Goal: Feedback & Contribution: Leave review/rating

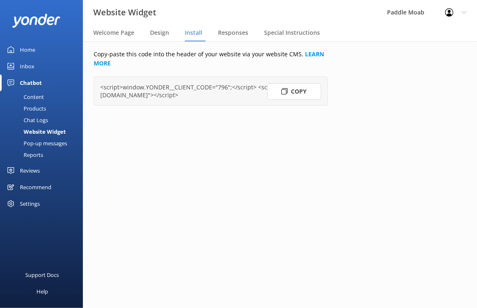
click at [27, 49] on div "Home" at bounding box center [27, 49] width 15 height 17
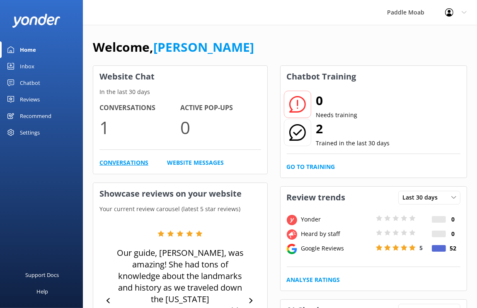
click at [111, 161] on link "Conversations" at bounding box center [123, 162] width 49 height 9
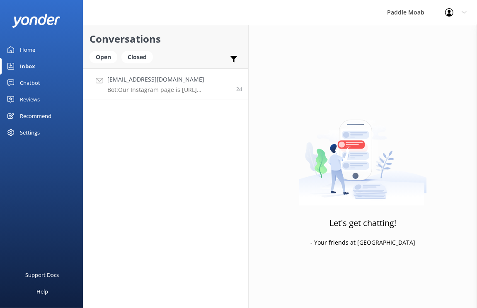
click at [158, 83] on h4 "[EMAIL_ADDRESS][DOMAIN_NAME]" at bounding box center [168, 79] width 123 height 9
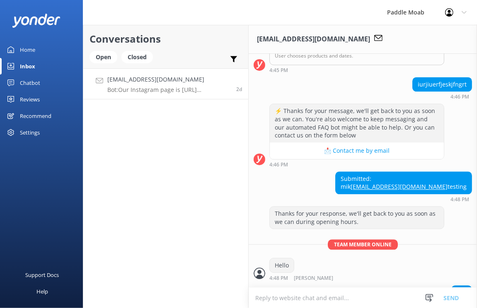
scroll to position [1553, 0]
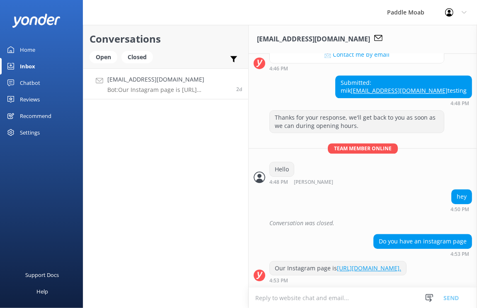
click at [157, 80] on h4 "[EMAIL_ADDRESS][DOMAIN_NAME]" at bounding box center [168, 79] width 123 height 9
click at [238, 85] on div "2d" at bounding box center [236, 84] width 12 height 18
click at [105, 80] on link "[EMAIL_ADDRESS][DOMAIN_NAME] Bot: Our Instagram page is [URL][DOMAIN_NAME]. 2d" at bounding box center [165, 83] width 165 height 31
click at [101, 80] on use at bounding box center [99, 80] width 7 height 5
click at [106, 57] on div "Open" at bounding box center [104, 57] width 28 height 12
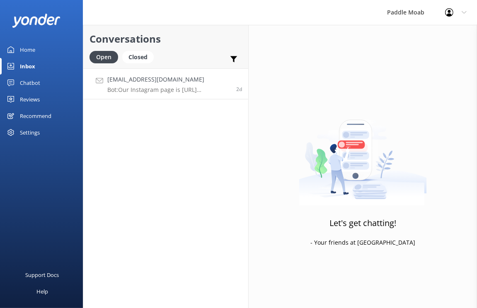
click at [117, 81] on h4 "[EMAIL_ADDRESS][DOMAIN_NAME]" at bounding box center [168, 79] width 123 height 9
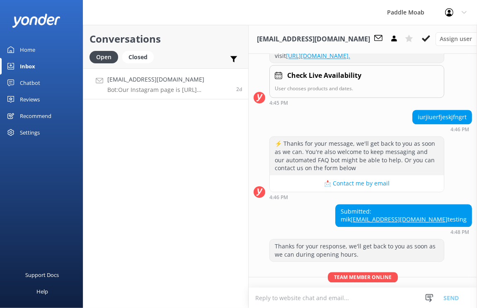
scroll to position [1553, 0]
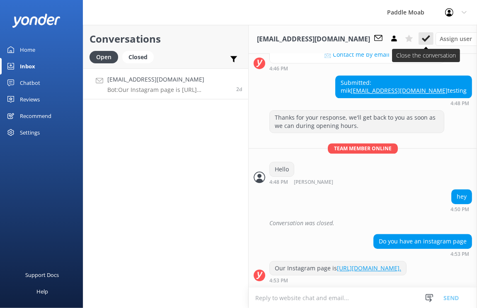
click at [422, 40] on icon at bounding box center [426, 38] width 8 height 8
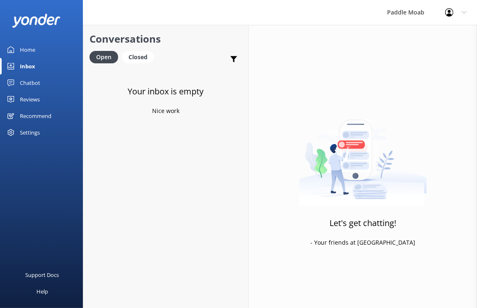
click at [32, 51] on div "Home" at bounding box center [27, 49] width 15 height 17
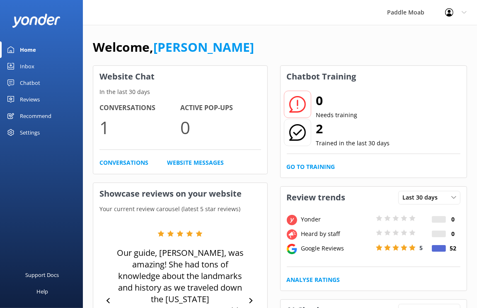
click at [34, 97] on div "Reviews" at bounding box center [30, 99] width 20 height 17
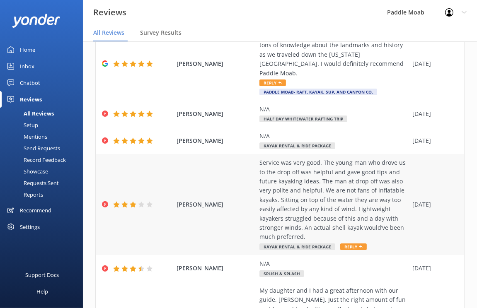
scroll to position [88, 0]
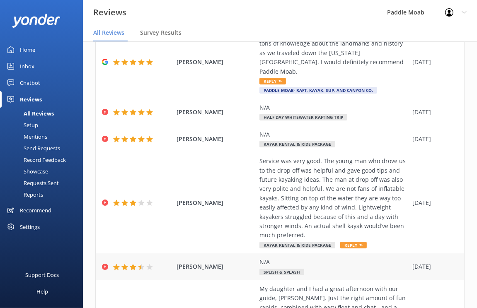
click at [153, 264] on div at bounding box center [149, 267] width 7 height 7
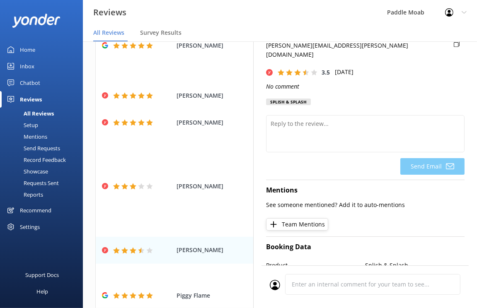
scroll to position [32, 0]
click at [208, 246] on span "[PERSON_NAME]" at bounding box center [216, 250] width 79 height 9
click at [200, 178] on div "[PERSON_NAME] Service was very good. The young man who drove us to the drop off…" at bounding box center [280, 186] width 368 height 101
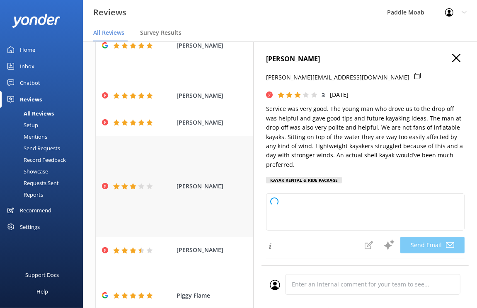
type textarea "Thank you for your feedback, [PERSON_NAME]! We're glad to hear our team provide…"
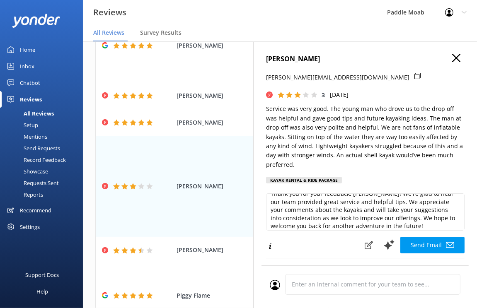
scroll to position [0, 0]
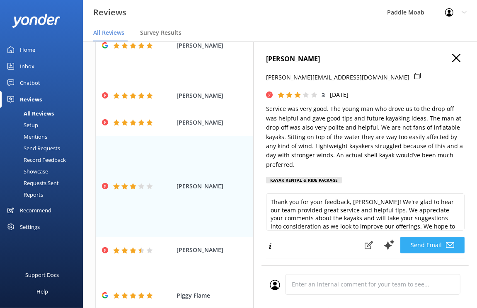
click at [428, 237] on button "Send Email" at bounding box center [432, 245] width 64 height 17
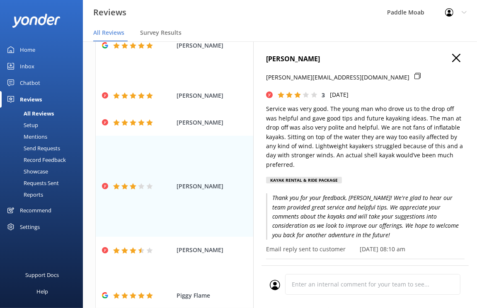
click at [459, 56] on icon at bounding box center [456, 58] width 8 height 8
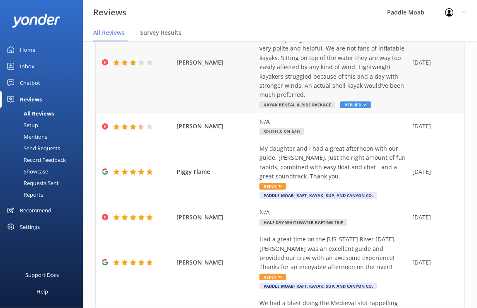
scroll to position [219, 0]
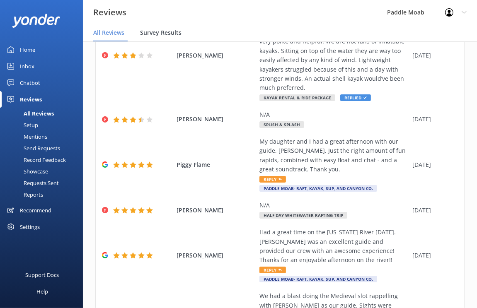
click at [155, 32] on span "Survey Results" at bounding box center [160, 33] width 41 height 8
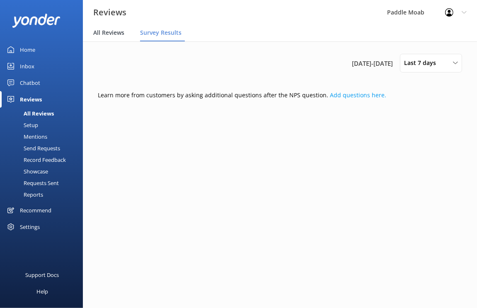
click at [110, 31] on span "All Reviews" at bounding box center [108, 33] width 31 height 8
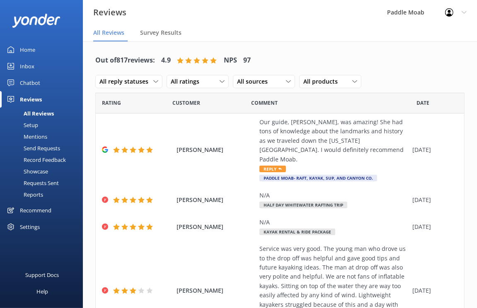
click at [49, 181] on div "Requests Sent" at bounding box center [32, 183] width 54 height 12
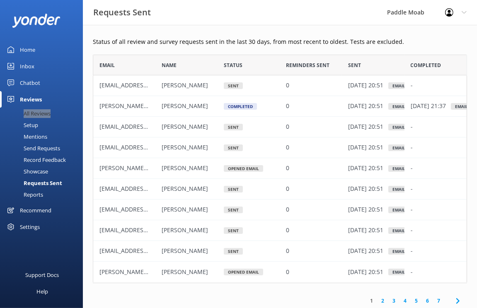
click at [34, 114] on div "All Reviews" at bounding box center [28, 114] width 46 height 12
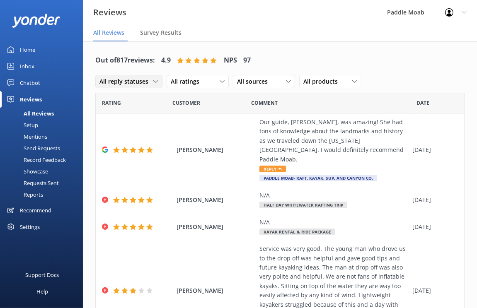
click at [122, 84] on span "All reply statuses" at bounding box center [126, 81] width 54 height 9
click at [127, 114] on div "Needs a reply" at bounding box center [116, 115] width 32 height 8
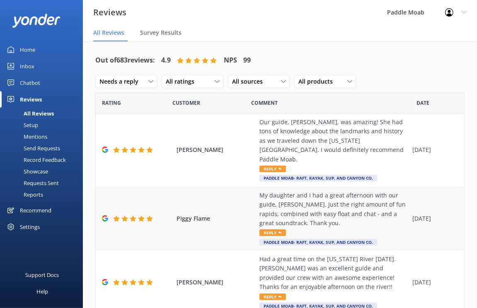
scroll to position [2, 0]
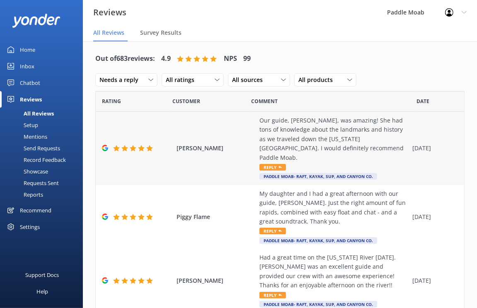
click at [279, 166] on use at bounding box center [280, 167] width 3 height 2
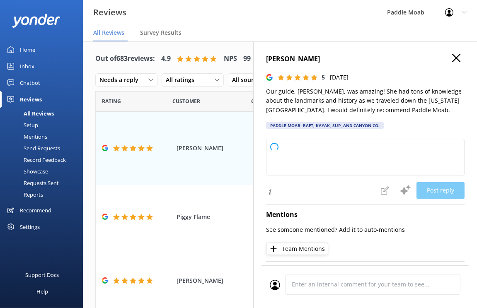
type textarea "Thank you so much for your wonderful review! We're thrilled to hear you had a g…"
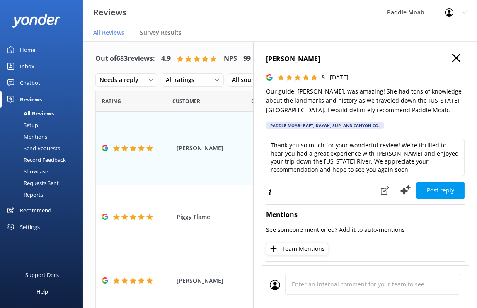
scroll to position [3, 0]
click at [383, 191] on icon at bounding box center [385, 191] width 8 height 8
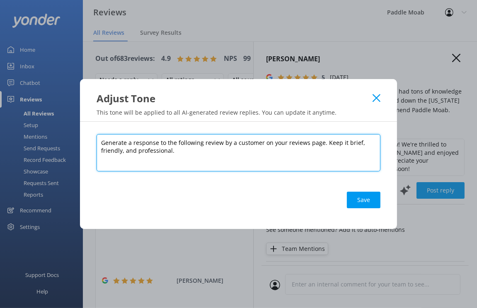
click at [278, 151] on textarea "Generate a response to the following review by a customer on your reviews page.…" at bounding box center [239, 152] width 284 height 37
click at [125, 153] on textarea "Generate a response to the following review by a customer on your reviews page.…" at bounding box center [239, 152] width 284 height 37
drag, startPoint x: 190, startPoint y: 151, endPoint x: 154, endPoint y: 151, distance: 36.1
click at [154, 151] on textarea "Generate a response to the following review by a customer on your reviews page.…" at bounding box center [239, 152] width 284 height 37
type textarea "Generate a response to the following review by a customer on your reviews page.…"
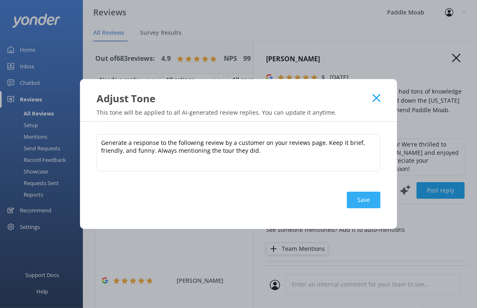
click at [361, 199] on button "Save" at bounding box center [364, 200] width 34 height 17
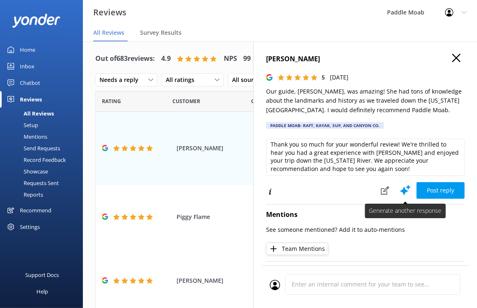
click at [407, 189] on icon at bounding box center [405, 190] width 12 height 12
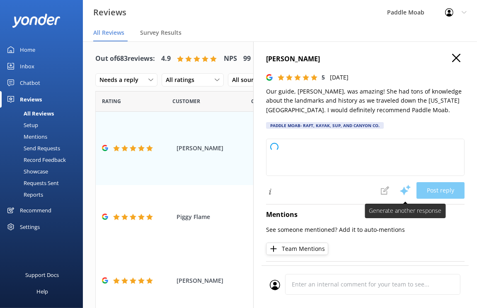
scroll to position [0, 0]
type textarea "Thank you so much for your awesome review of our [US_STATE] River tour! We agre…"
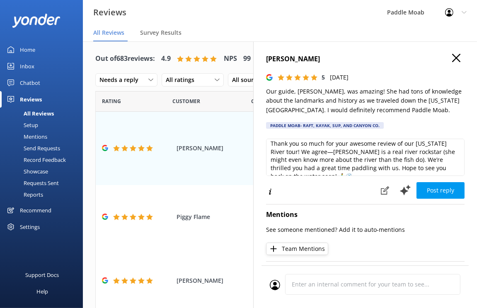
scroll to position [4, 0]
click at [429, 190] on button "Post reply" at bounding box center [441, 190] width 48 height 17
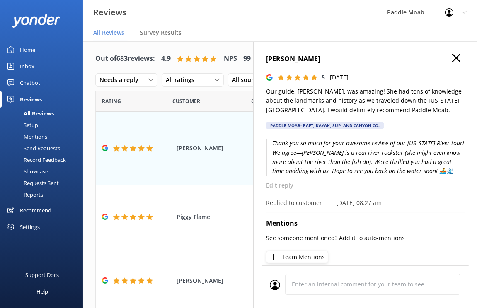
click at [455, 57] on use at bounding box center [456, 58] width 8 height 8
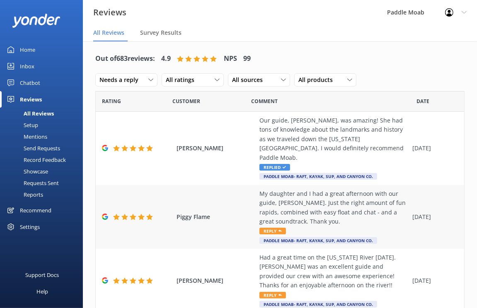
click at [271, 228] on span "Reply" at bounding box center [272, 231] width 27 height 7
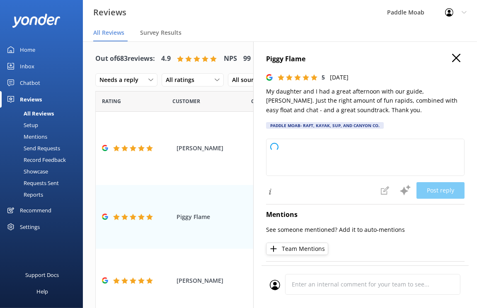
type textarea "Thank you for the fantastic 5-star review of our river rafting tour! We’re thri…"
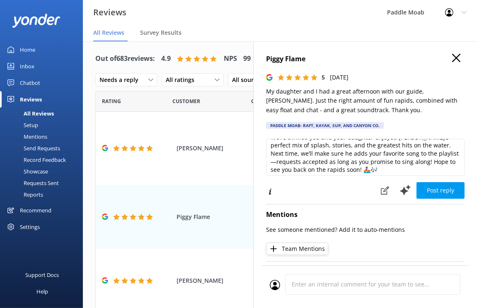
scroll to position [20, 0]
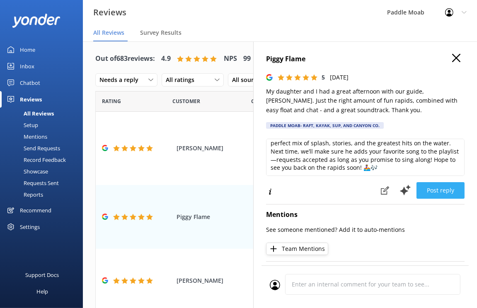
click at [429, 188] on button "Post reply" at bounding box center [441, 190] width 48 height 17
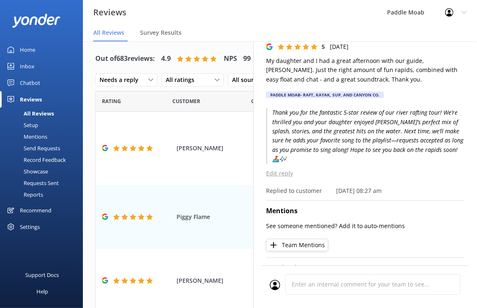
scroll to position [0, 0]
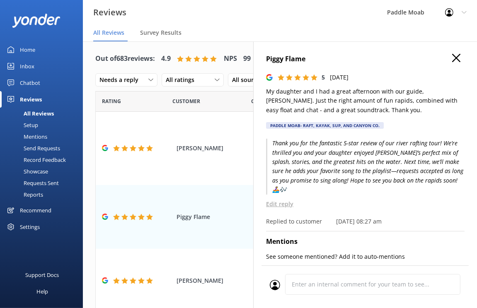
click at [458, 58] on icon at bounding box center [456, 58] width 8 height 8
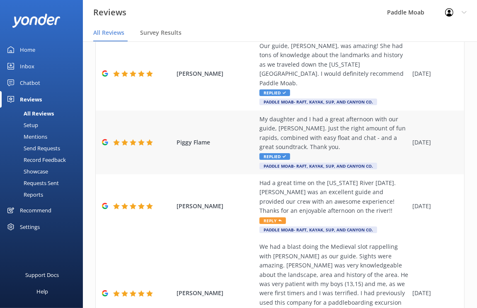
scroll to position [76, 0]
click at [269, 218] on span "Reply" at bounding box center [272, 221] width 27 height 7
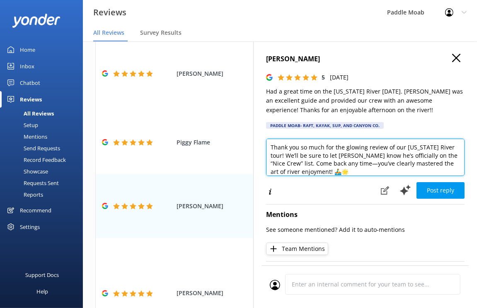
drag, startPoint x: 443, startPoint y: 147, endPoint x: 405, endPoint y: 147, distance: 38.5
click at [405, 147] on textarea "Thank you so much for the glowing review of our [US_STATE] River tour! We’ll be…" at bounding box center [365, 157] width 199 height 37
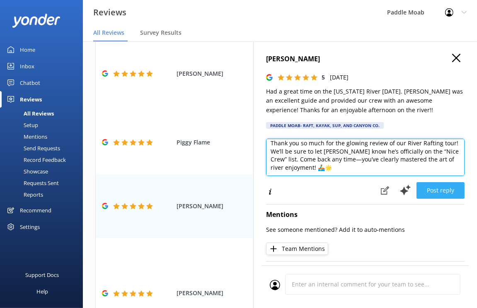
type textarea "Thank you so much for the glowing review of our River Rafting tour! We’ll be su…"
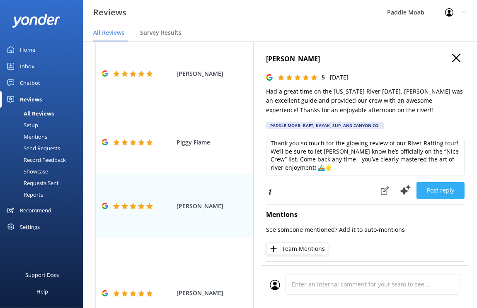
click at [436, 189] on button "Post reply" at bounding box center [441, 190] width 48 height 17
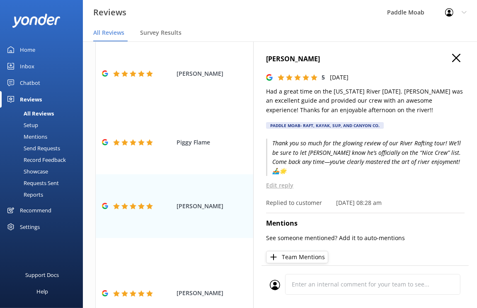
click at [457, 59] on use at bounding box center [456, 58] width 8 height 8
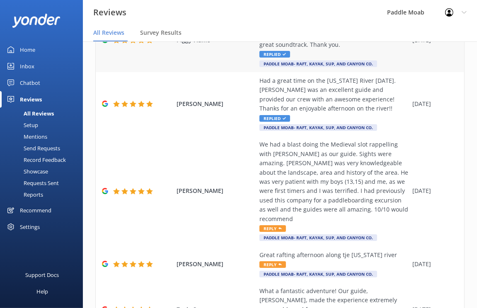
scroll to position [179, 0]
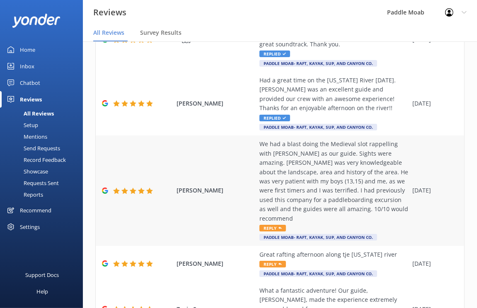
click at [264, 225] on span "Reply" at bounding box center [272, 228] width 27 height 7
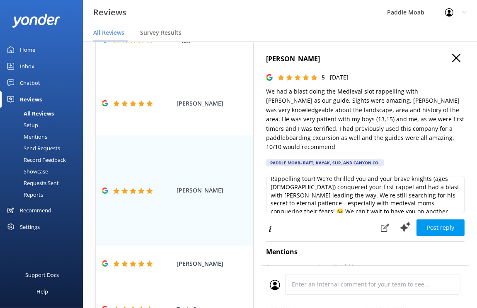
scroll to position [16, 0]
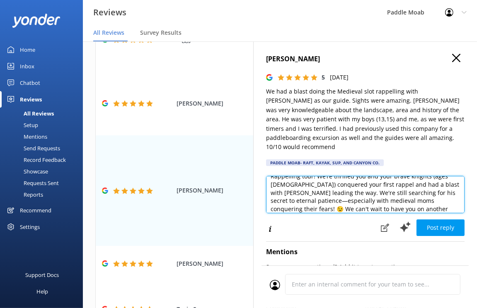
drag, startPoint x: 433, startPoint y: 174, endPoint x: 424, endPoint y: 174, distance: 8.7
click at [424, 176] on textarea "Thank you so much for your awesome review of our Medieval Slot Rappelling tour!…" at bounding box center [365, 194] width 199 height 37
click at [438, 176] on textarea "Thank you so much for your awesome review of our Medieval Slot Rappelling tour!…" at bounding box center [365, 194] width 199 height 37
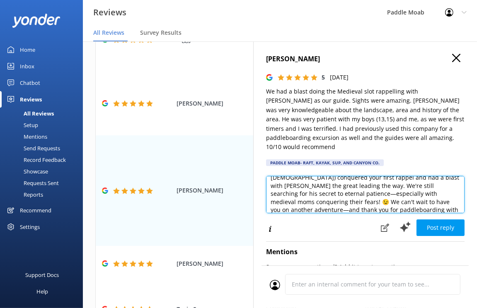
scroll to position [27, 0]
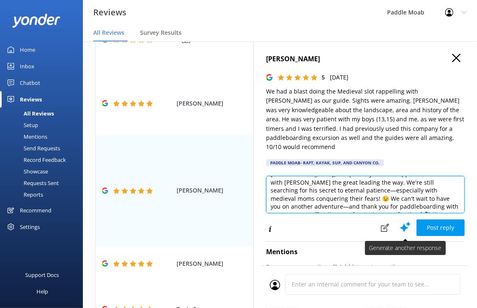
type textarea "Thank you so much for your awesome review of our Medieval Slot Rappelling tour!…"
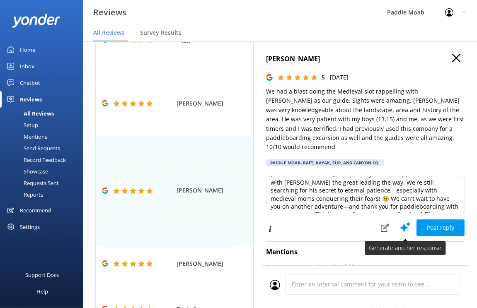
click at [405, 222] on use at bounding box center [405, 227] width 11 height 10
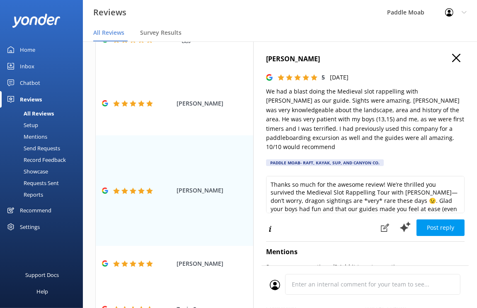
scroll to position [3, 0]
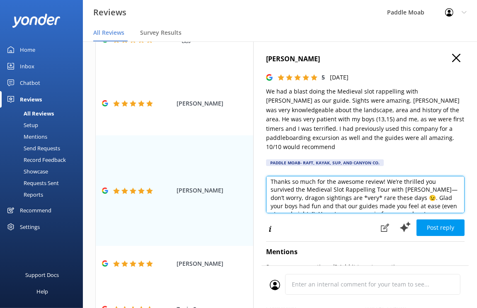
drag, startPoint x: 317, startPoint y: 181, endPoint x: 306, endPoint y: 180, distance: 10.8
click at [306, 180] on textarea "Thanks so much for the awesome review! We’re thrilled you survived the Medieval…" at bounding box center [365, 194] width 199 height 37
drag, startPoint x: 403, startPoint y: 173, endPoint x: 395, endPoint y: 182, distance: 12.3
click at [395, 182] on textarea "Thanks so much for the awesome review! We’re thrilled you survived the Medieval…" at bounding box center [365, 194] width 199 height 37
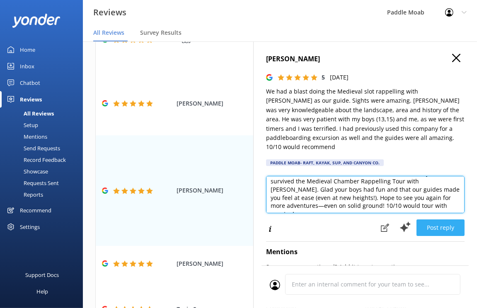
type textarea "Thanks so much for the awesome review! We’re thrilled you survived the Medieval…"
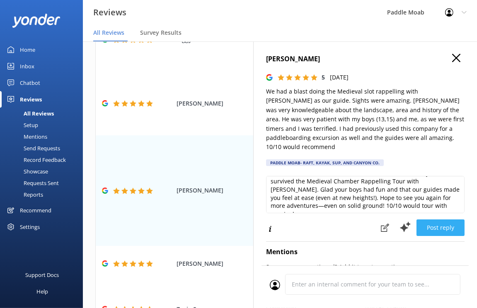
click at [429, 220] on button "Post reply" at bounding box center [441, 228] width 48 height 17
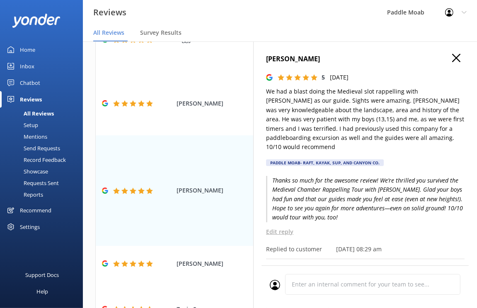
click at [456, 55] on icon at bounding box center [456, 58] width 8 height 8
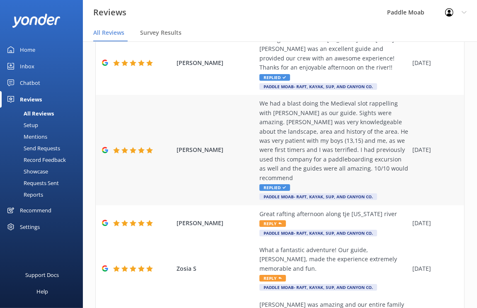
scroll to position [220, 0]
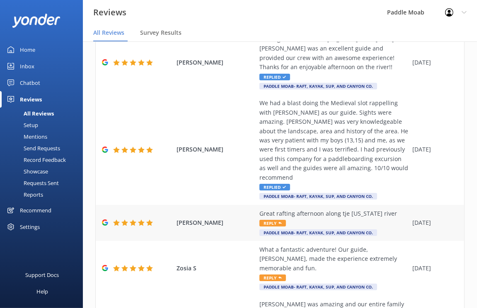
click at [267, 220] on span "Reply" at bounding box center [272, 223] width 27 height 7
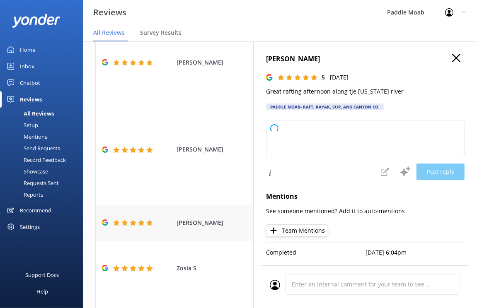
type textarea "Thanks for rafting your afternoon away with us on the [US_STATE] River—you’ve o…"
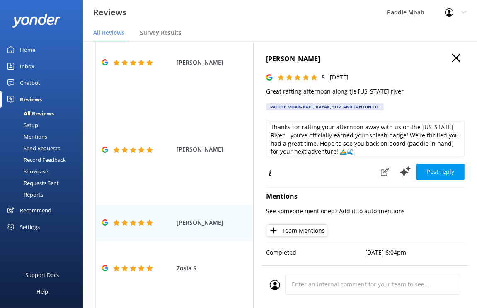
scroll to position [4, 0]
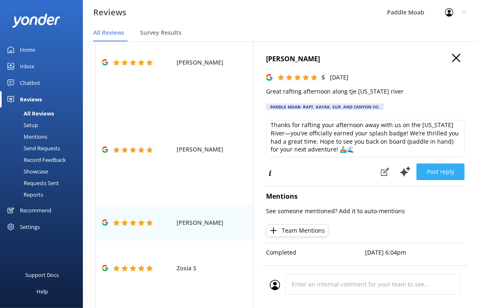
click at [431, 171] on button "Post reply" at bounding box center [441, 172] width 48 height 17
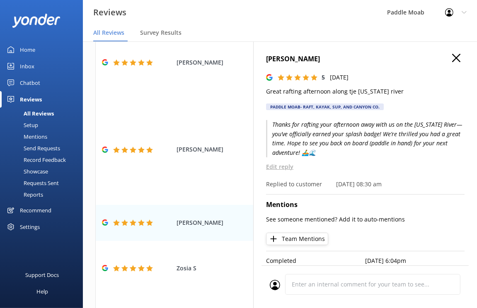
click at [455, 61] on icon at bounding box center [456, 58] width 8 height 8
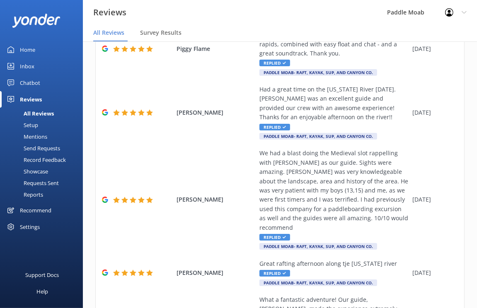
scroll to position [0, 0]
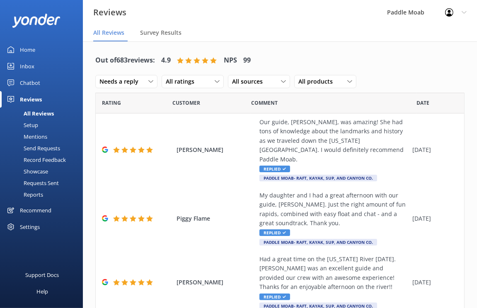
click at [39, 51] on link "Home" at bounding box center [41, 49] width 83 height 17
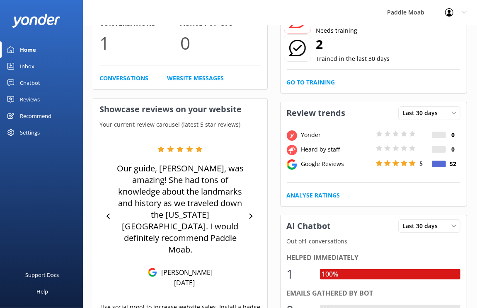
scroll to position [86, 0]
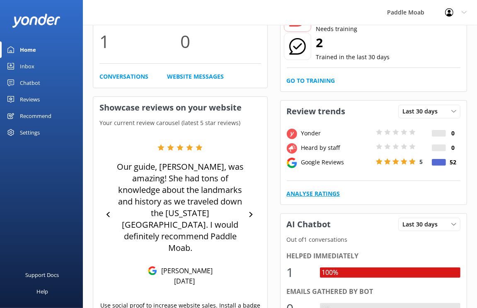
click at [320, 190] on link "Analyse Ratings" at bounding box center [313, 193] width 53 height 9
